Goal: Task Accomplishment & Management: Complete application form

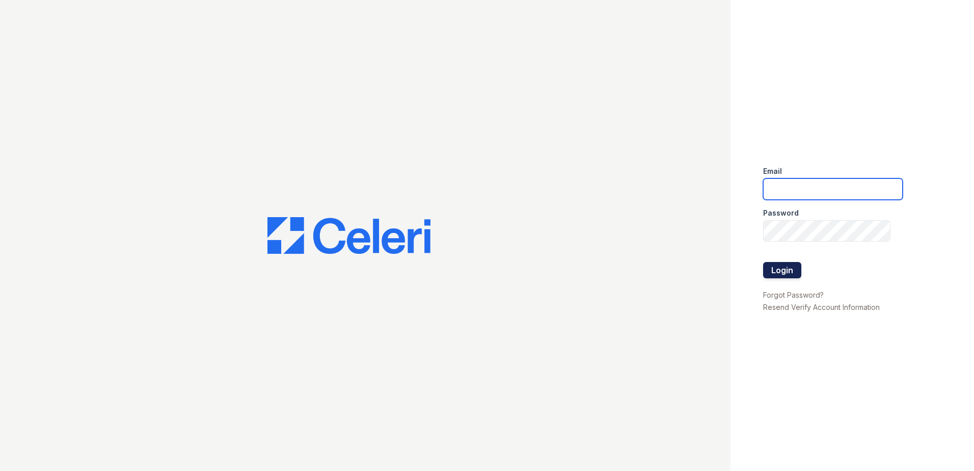
type input "tmarshall@trinity-pm.com"
click at [781, 268] on button "Login" at bounding box center [782, 270] width 38 height 16
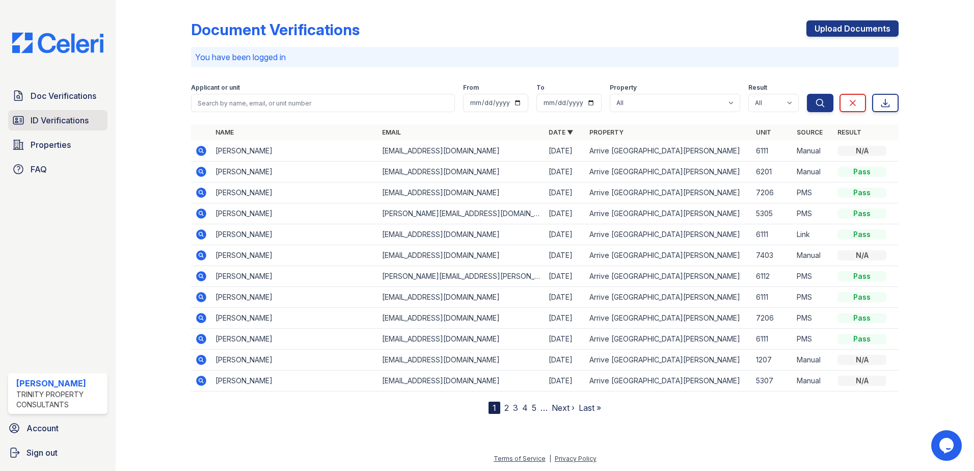
click at [17, 115] on icon at bounding box center [18, 120] width 12 height 12
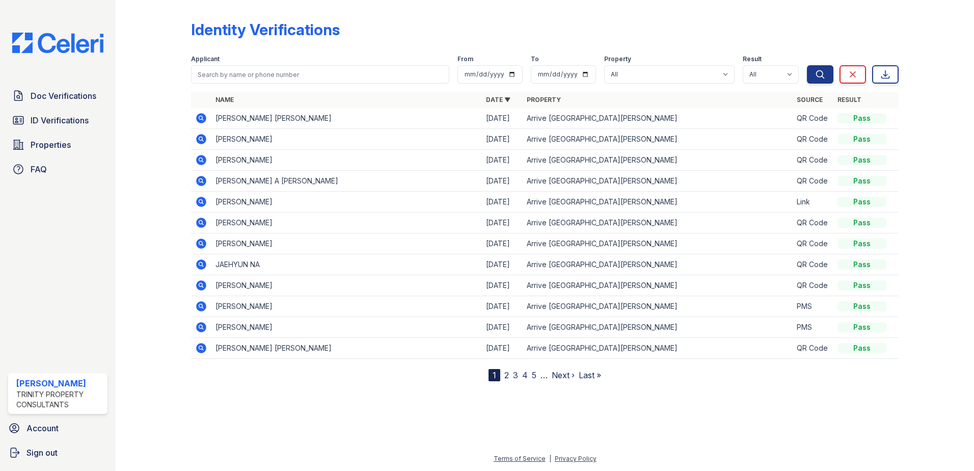
click at [505, 373] on link "2" at bounding box center [506, 375] width 5 height 10
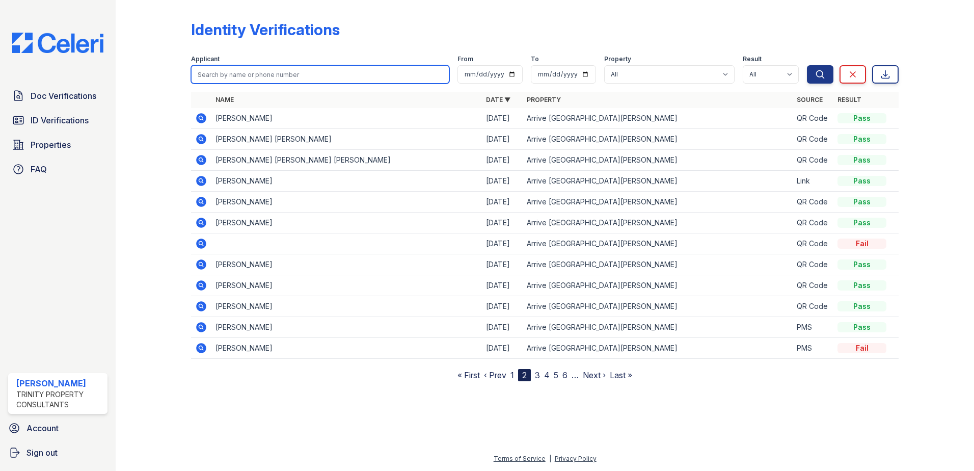
click at [299, 82] on input "search" at bounding box center [320, 74] width 258 height 18
type input "yu"
click at [807, 65] on button "Search" at bounding box center [820, 74] width 26 height 18
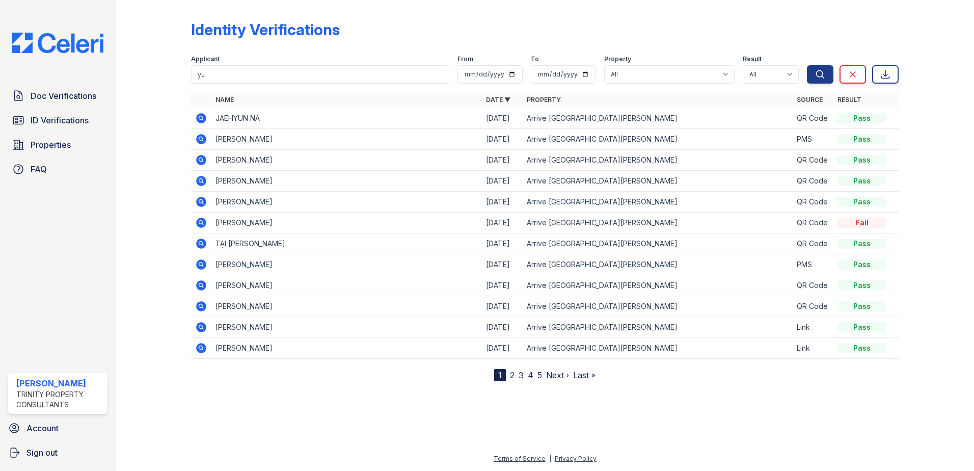
click at [198, 139] on icon at bounding box center [201, 139] width 10 height 10
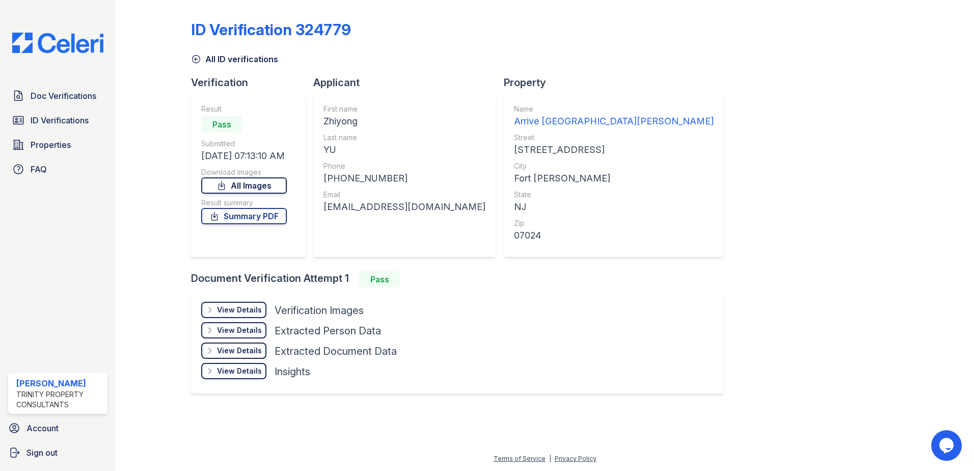
click at [237, 185] on link "All Images" at bounding box center [244, 185] width 86 height 16
click at [867, 244] on div "ID Verification 324779 All ID verifications Verification Result Pass Submitted …" at bounding box center [545, 206] width 708 height 404
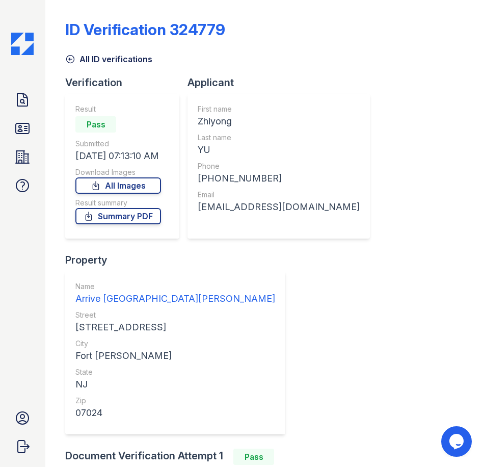
click at [29, 43] on img at bounding box center [22, 44] width 22 height 22
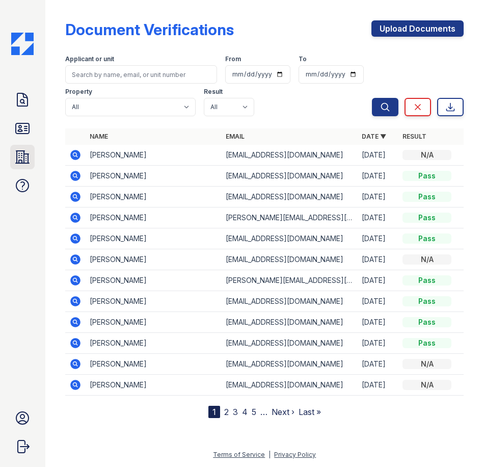
click at [24, 164] on icon at bounding box center [22, 157] width 16 height 16
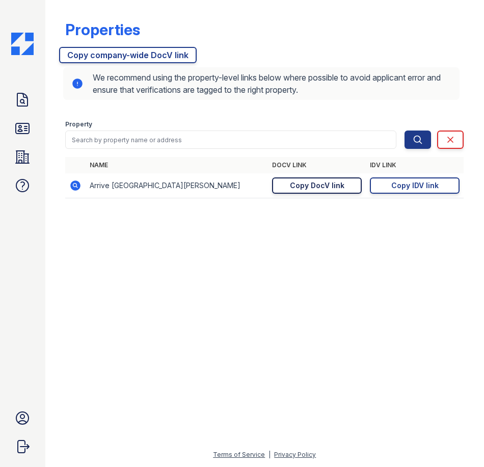
click at [333, 184] on div "Copy DocV link" at bounding box center [317, 185] width 55 height 10
click at [20, 127] on icon at bounding box center [22, 128] width 16 height 16
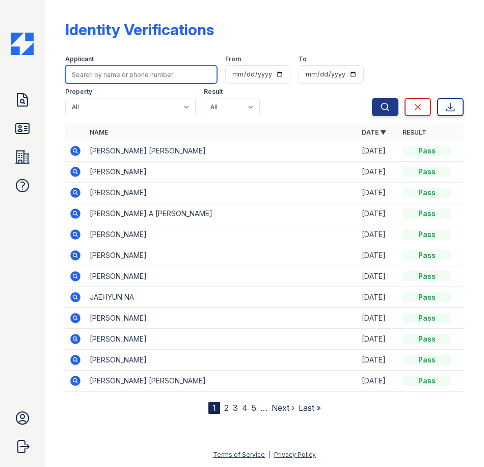
click at [125, 81] on input "search" at bounding box center [141, 74] width 152 height 18
type input "m"
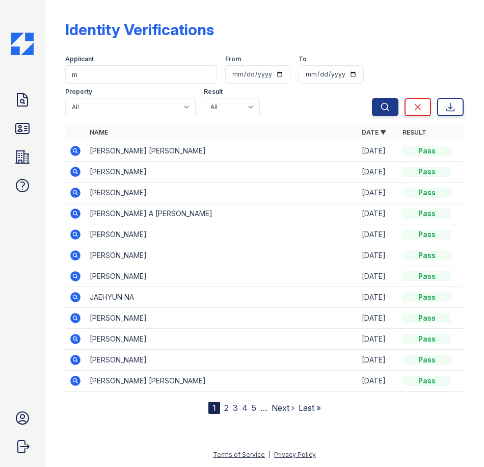
click at [91, 171] on td "[PERSON_NAME]" at bounding box center [222, 172] width 272 height 21
click at [99, 168] on td "[PERSON_NAME]" at bounding box center [222, 172] width 272 height 21
drag, startPoint x: 99, startPoint y: 168, endPoint x: 75, endPoint y: 168, distance: 23.4
click at [75, 168] on icon at bounding box center [76, 172] width 10 height 10
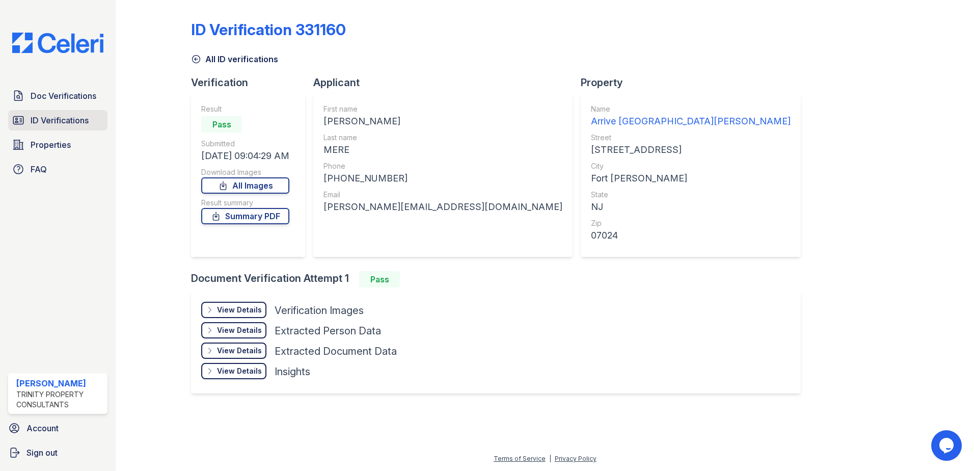
click at [53, 123] on span "ID Verifications" at bounding box center [60, 120] width 58 height 12
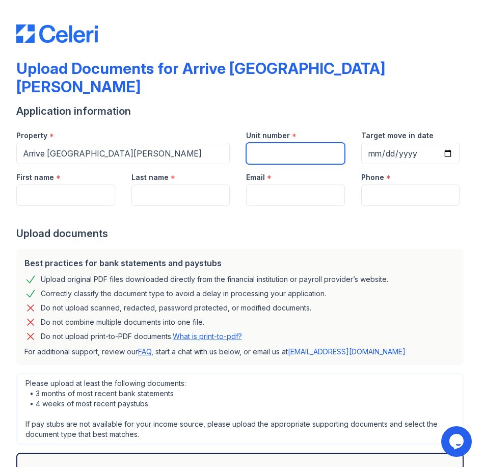
click at [263, 143] on input "Unit number" at bounding box center [295, 153] width 99 height 21
type input "6111"
click at [382, 143] on input "Target move in date" at bounding box center [410, 153] width 99 height 21
type input "0001-10-10"
type input "2025-10-10"
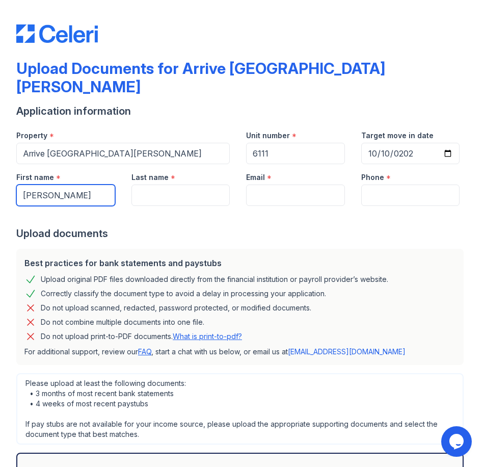
type input "Marie"
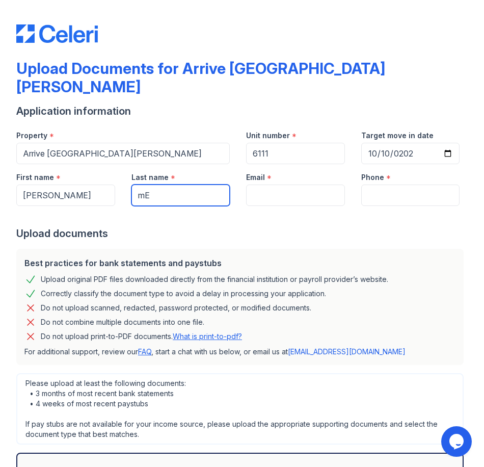
type input "m"
type input "Mere"
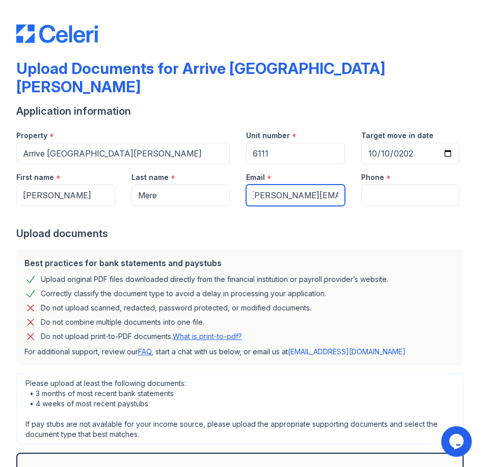
scroll to position [0, 9]
type input "marie.mere@gmaill.com"
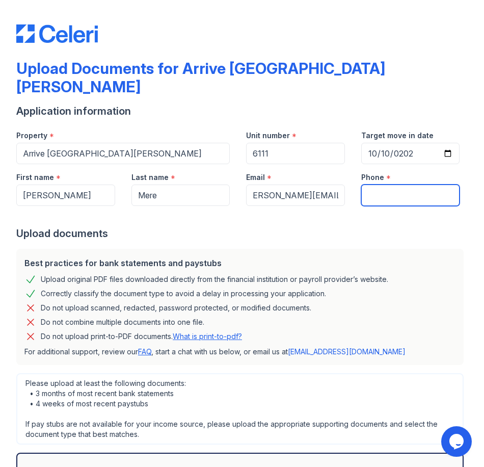
scroll to position [0, 0]
type input "5165154166"
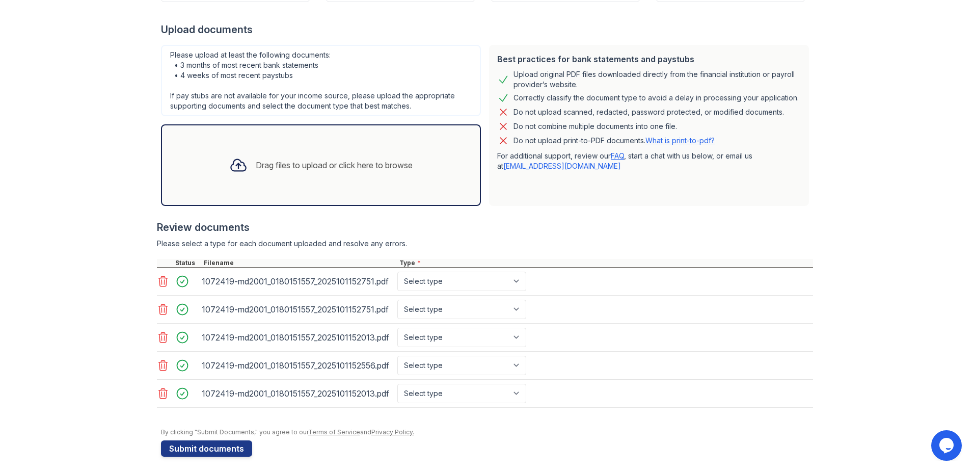
scroll to position [192, 0]
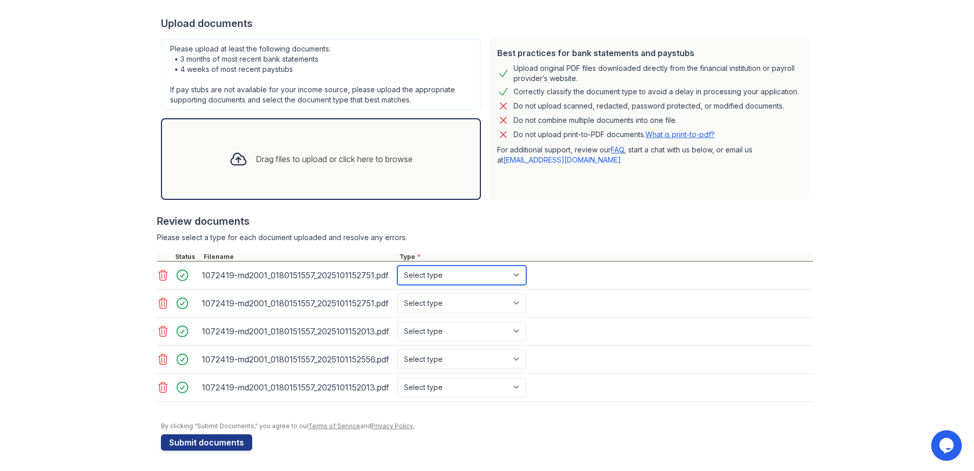
click at [427, 283] on select "Select type Paystub Bank Statement Offer Letter Tax Documents Benefit Award Let…" at bounding box center [461, 274] width 129 height 19
select select "bank_statement"
click at [397, 265] on select "Select type Paystub Bank Statement Offer Letter Tax Documents Benefit Award Let…" at bounding box center [461, 274] width 129 height 19
click at [429, 296] on select "Select type Paystub Bank Statement Offer Letter Tax Documents Benefit Award Let…" at bounding box center [461, 302] width 129 height 19
select select "bank_statement"
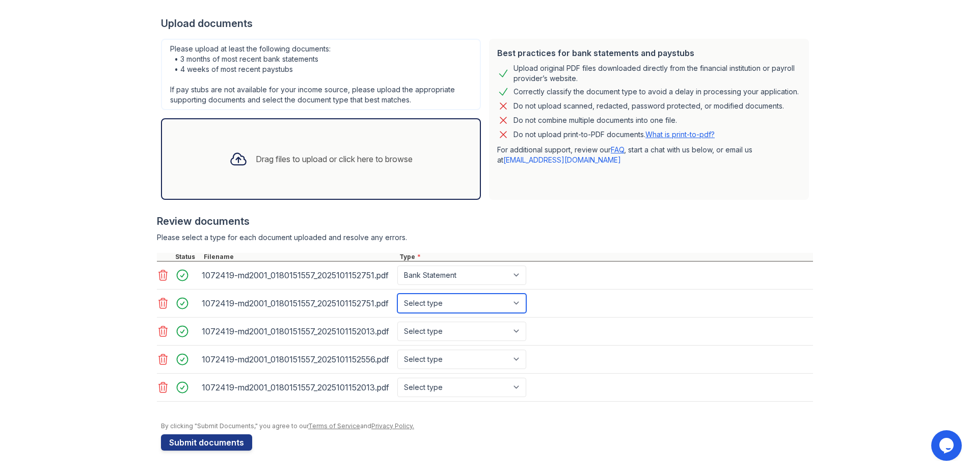
click at [397, 293] on select "Select type Paystub Bank Statement Offer Letter Tax Documents Benefit Award Let…" at bounding box center [461, 302] width 129 height 19
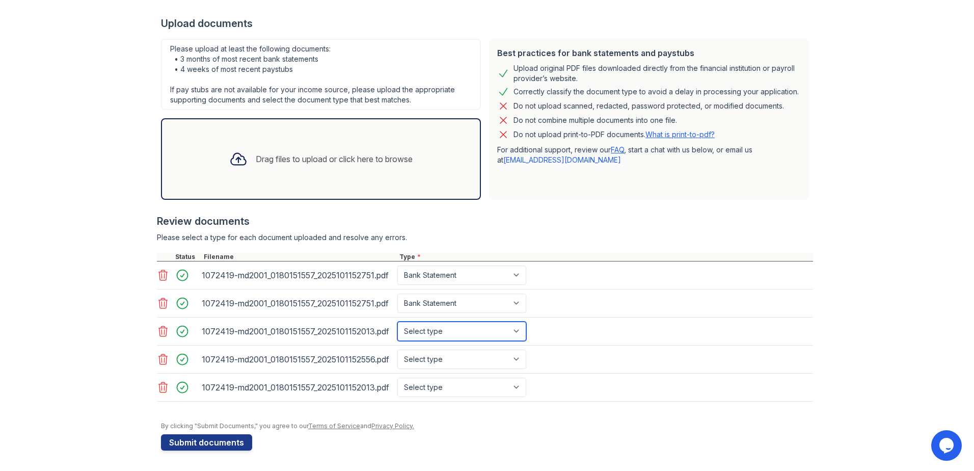
drag, startPoint x: 440, startPoint y: 332, endPoint x: 440, endPoint y: 342, distance: 10.2
click at [440, 332] on select "Select type Paystub Bank Statement Offer Letter Tax Documents Benefit Award Let…" at bounding box center [461, 331] width 129 height 19
select select "bank_statement"
click at [397, 322] on select "Select type Paystub Bank Statement Offer Letter Tax Documents Benefit Award Let…" at bounding box center [461, 331] width 129 height 19
click at [452, 362] on select "Select type Paystub Bank Statement Offer Letter Tax Documents Benefit Award Let…" at bounding box center [461, 359] width 129 height 19
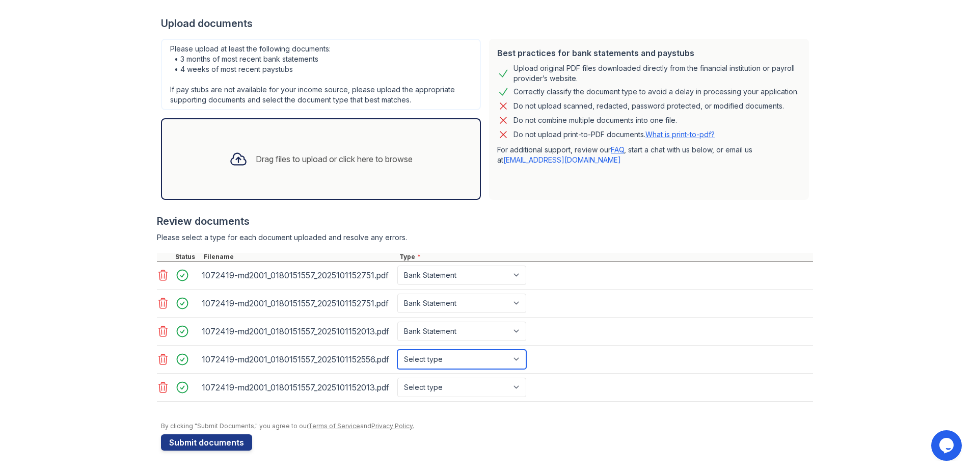
select select "bank_statement"
click at [397, 350] on select "Select type Paystub Bank Statement Offer Letter Tax Documents Benefit Award Let…" at bounding box center [461, 359] width 129 height 19
click at [458, 385] on select "Select type Paystub Bank Statement Offer Letter Tax Documents Benefit Award Let…" at bounding box center [461, 387] width 129 height 19
select select "bank_statement"
click at [397, 378] on select "Select type Paystub Bank Statement Offer Letter Tax Documents Benefit Award Let…" at bounding box center [461, 387] width 129 height 19
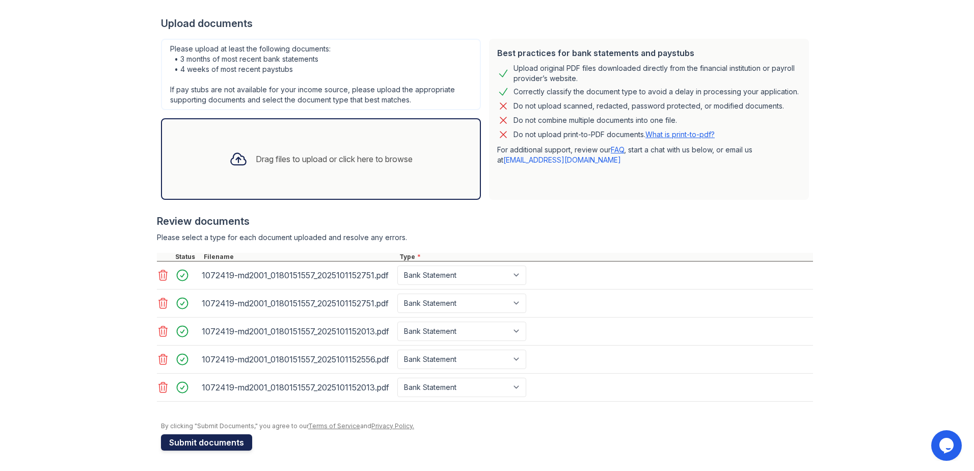
click at [229, 437] on button "Submit documents" at bounding box center [206, 442] width 91 height 16
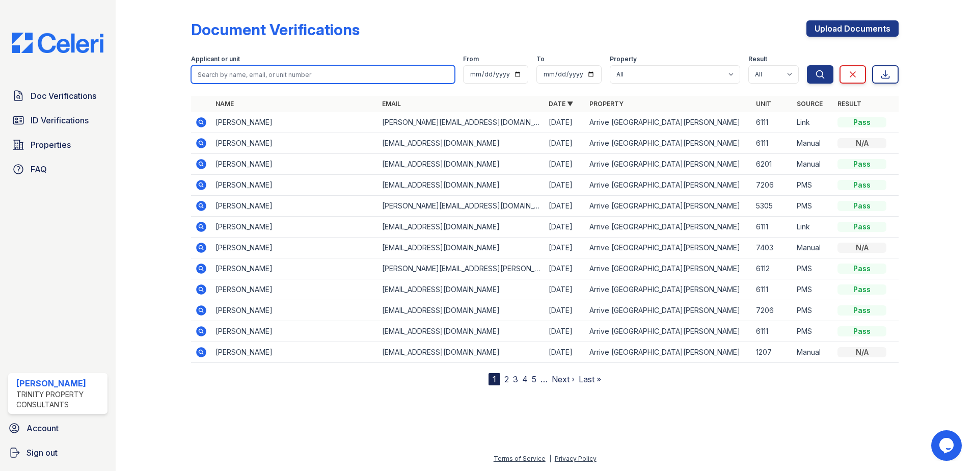
click at [240, 73] on input "search" at bounding box center [323, 74] width 264 height 18
type input "cop"
click at [807, 65] on button "Search" at bounding box center [820, 74] width 26 height 18
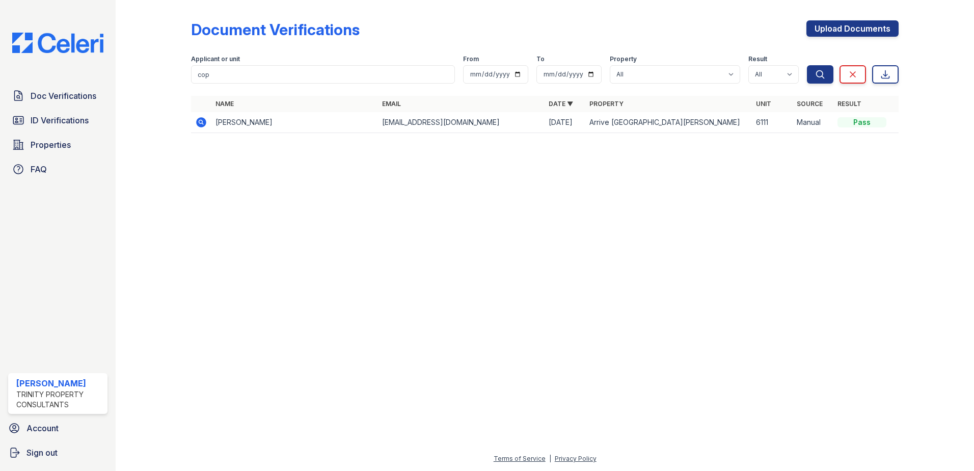
click at [203, 120] on icon at bounding box center [201, 122] width 10 height 10
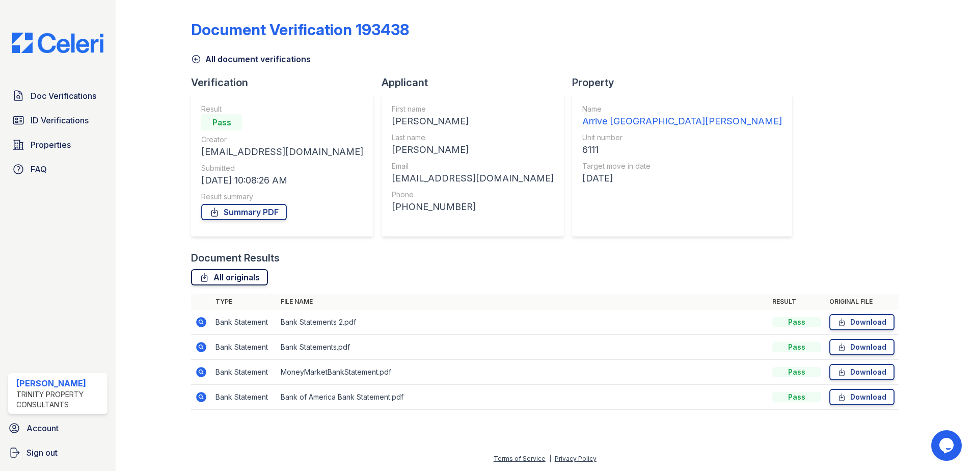
click at [234, 281] on link "All originals" at bounding box center [229, 277] width 77 height 16
click at [240, 208] on link "Summary PDF" at bounding box center [244, 212] width 86 height 16
click at [84, 94] on span "Doc Verifications" at bounding box center [64, 96] width 66 height 12
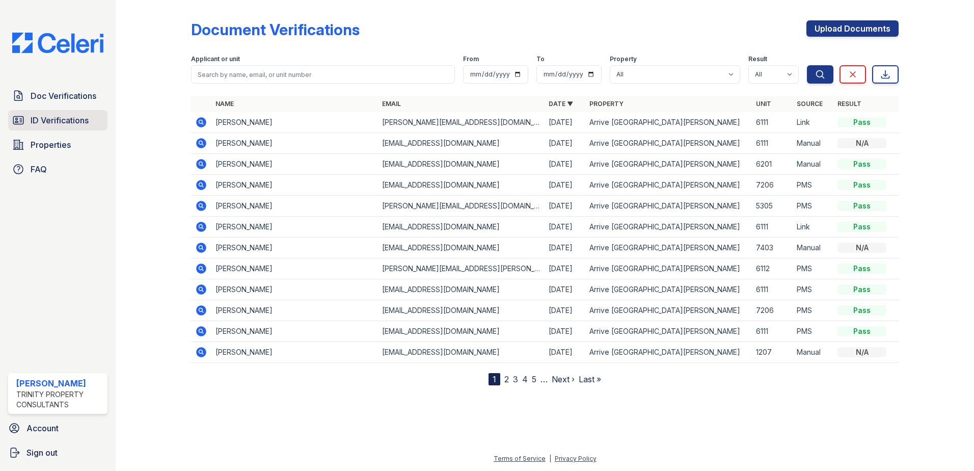
click at [69, 124] on span "ID Verifications" at bounding box center [60, 120] width 58 height 12
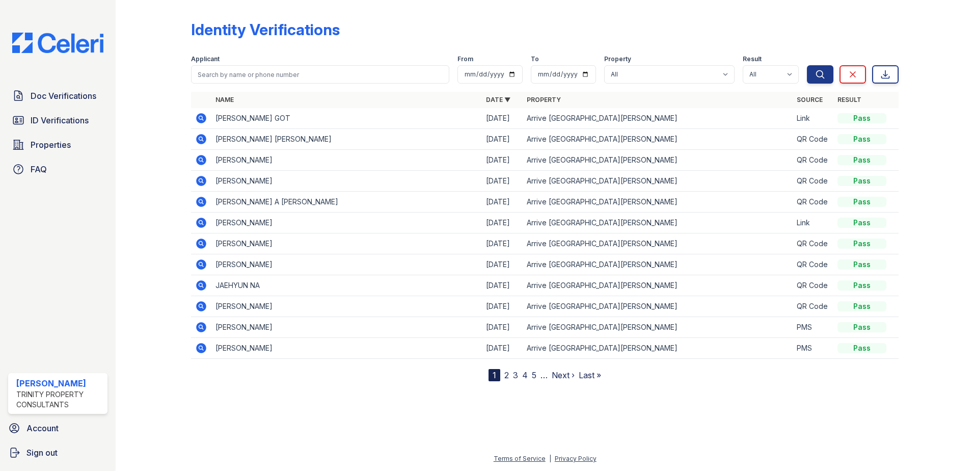
click at [387, 86] on form "Applicant From To Property All Arrive [GEOGRAPHIC_DATA][PERSON_NAME] Result All…" at bounding box center [545, 67] width 708 height 41
click at [379, 73] on input "search" at bounding box center [320, 74] width 258 height 18
type input "x"
type input "cop"
click at [807, 65] on button "Search" at bounding box center [820, 74] width 26 height 18
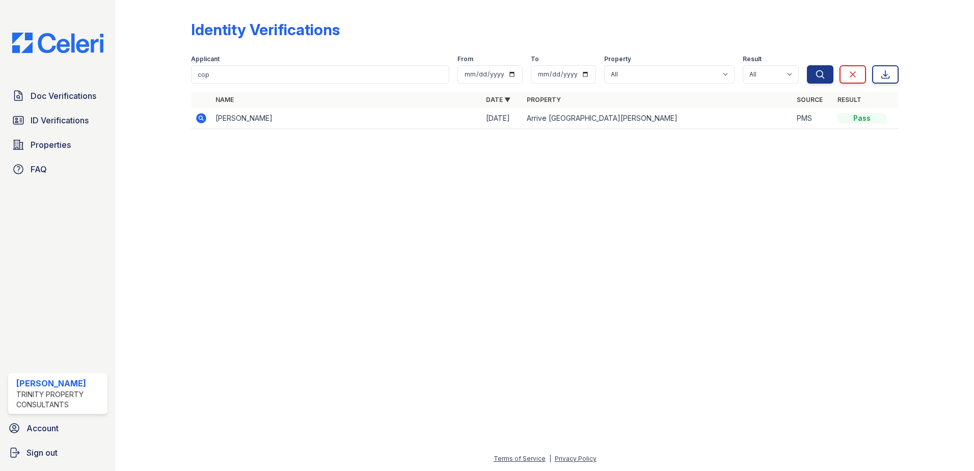
click at [200, 117] on icon at bounding box center [200, 117] width 3 height 3
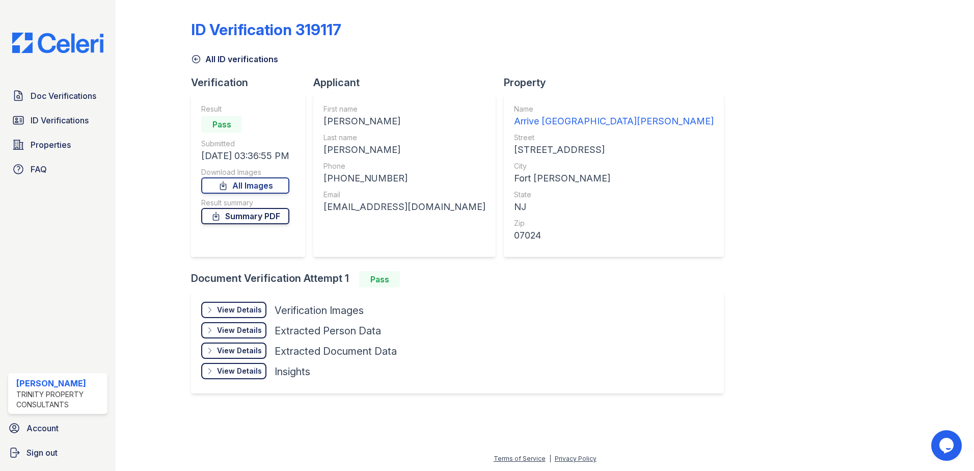
click at [258, 219] on link "Summary PDF" at bounding box center [245, 216] width 88 height 16
click at [44, 117] on span "ID Verifications" at bounding box center [60, 120] width 58 height 12
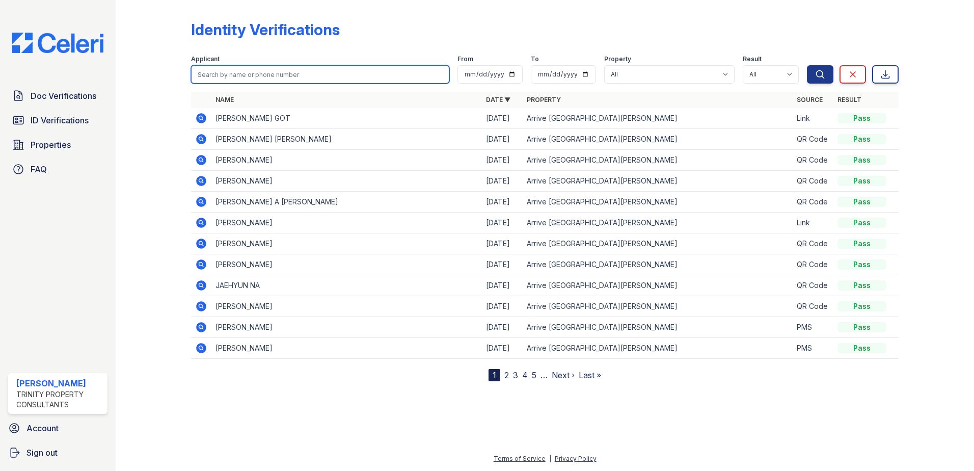
drag, startPoint x: 257, startPoint y: 74, endPoint x: 249, endPoint y: 76, distance: 8.9
click at [256, 75] on input "search" at bounding box center [320, 74] width 258 height 18
type input "robin"
click at [807, 65] on button "Search" at bounding box center [820, 74] width 26 height 18
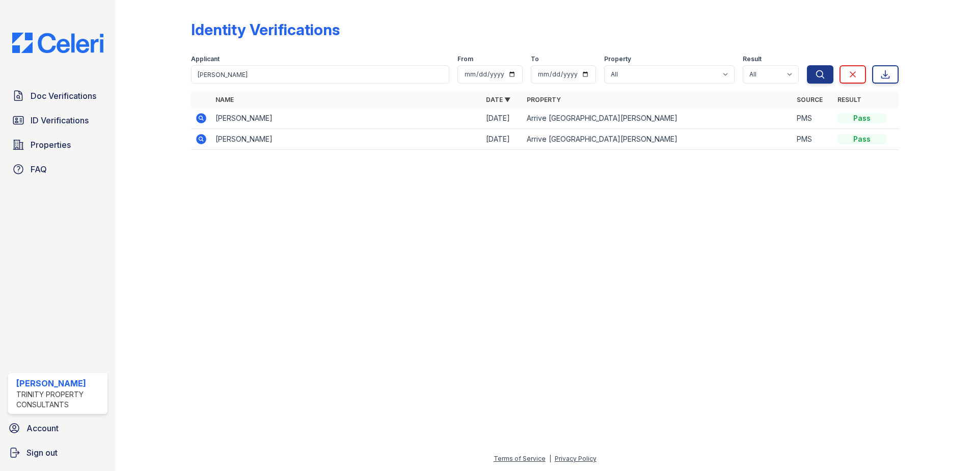
click at [196, 118] on icon at bounding box center [201, 118] width 12 height 12
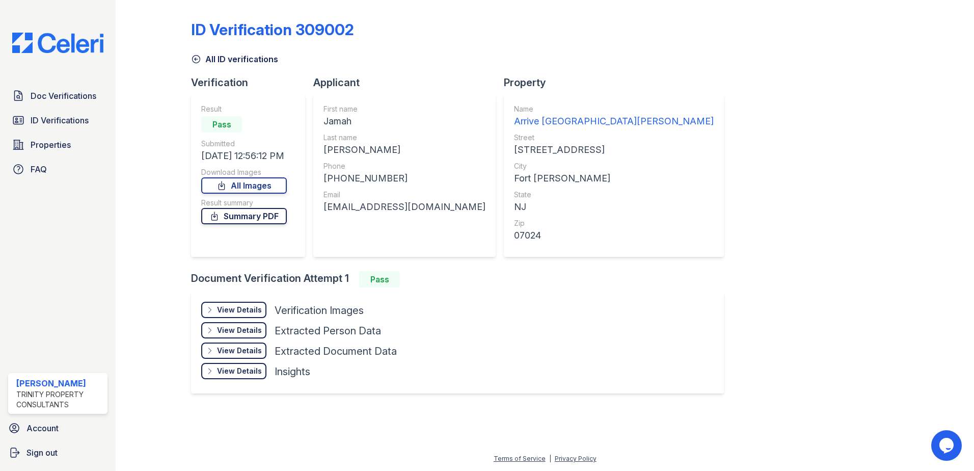
click at [247, 217] on link "Summary PDF" at bounding box center [244, 216] width 86 height 16
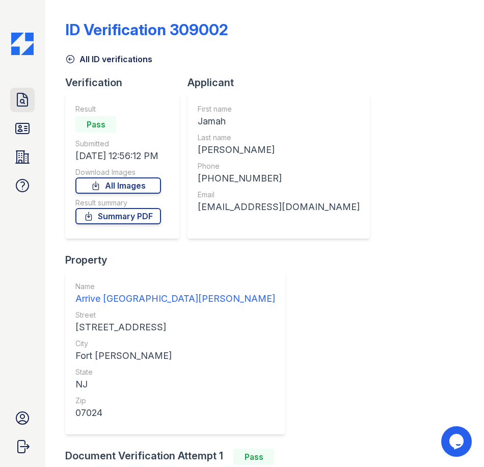
click at [20, 109] on link "Doc Verifications" at bounding box center [22, 100] width 24 height 24
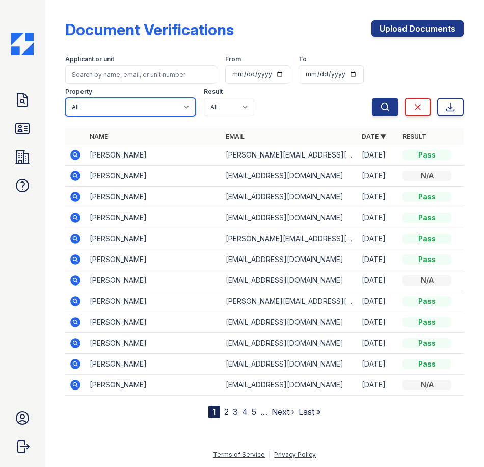
click at [104, 101] on select "All Arrive Fort Lee" at bounding box center [130, 107] width 130 height 18
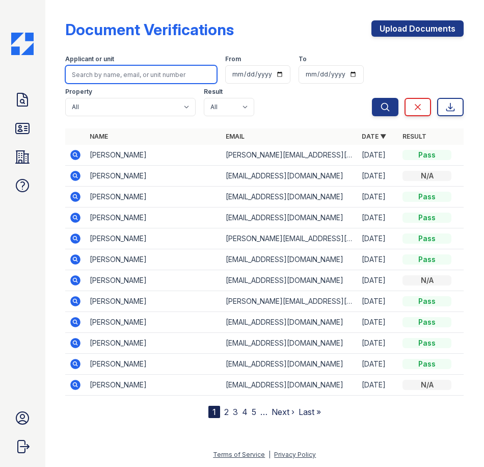
click at [90, 72] on input "search" at bounding box center [141, 74] width 152 height 18
type input "rob"
click at [372, 98] on button "Search" at bounding box center [385, 107] width 26 height 18
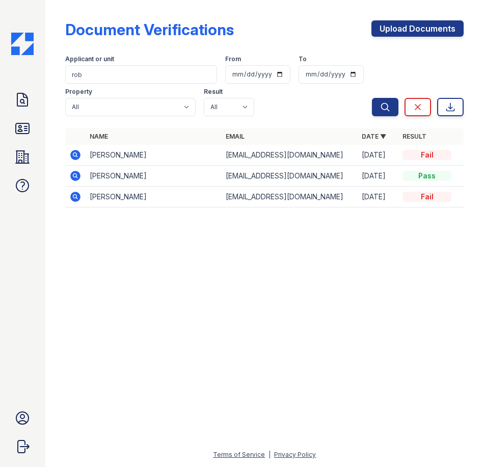
click at [77, 175] on icon at bounding box center [76, 176] width 10 height 10
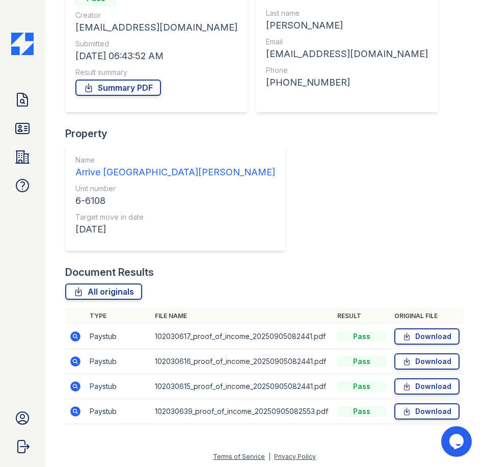
scroll to position [126, 0]
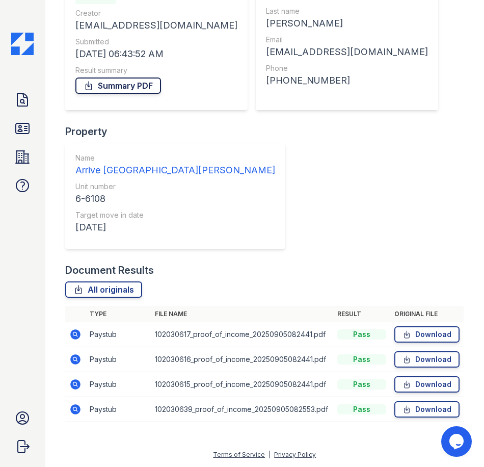
click at [113, 90] on link "Summary PDF" at bounding box center [118, 85] width 86 height 16
